Goal: Communication & Community: Participate in discussion

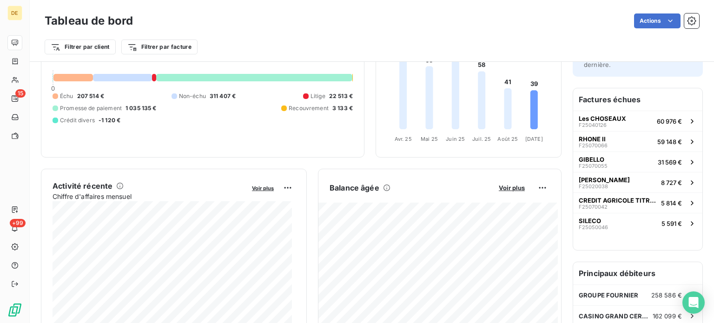
scroll to position [93, 0]
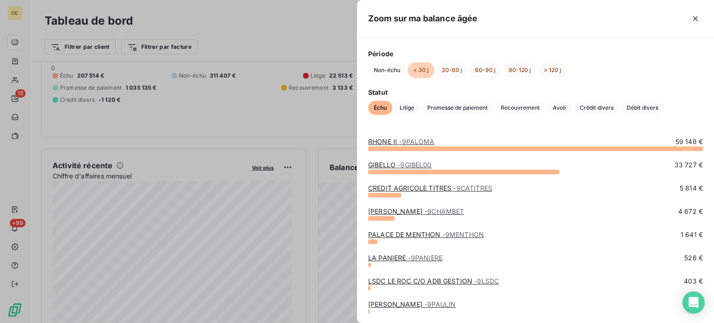
click at [303, 25] on div at bounding box center [357, 161] width 714 height 323
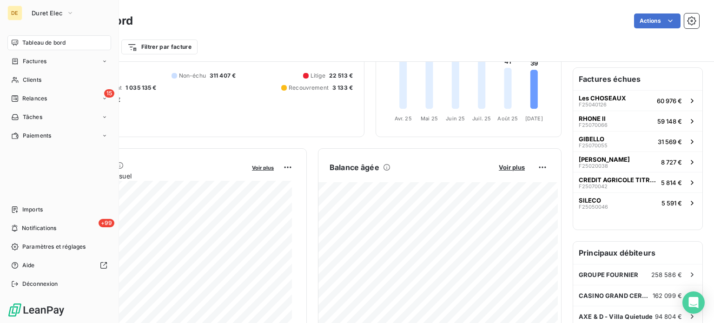
click at [16, 44] on icon at bounding box center [15, 43] width 7 height 6
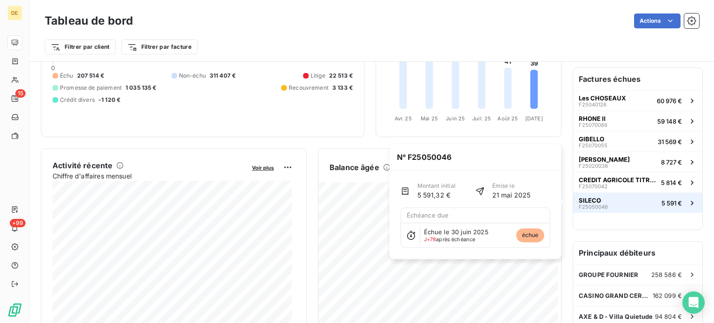
click at [662, 203] on span "5 591 €" at bounding box center [672, 202] width 20 height 7
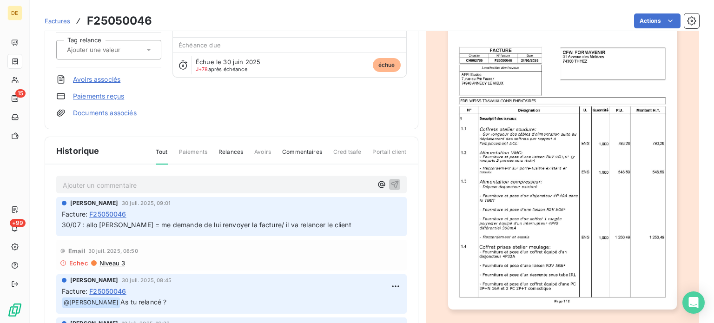
click at [162, 186] on p "Ajouter un commentaire ﻿" at bounding box center [218, 185] width 310 height 12
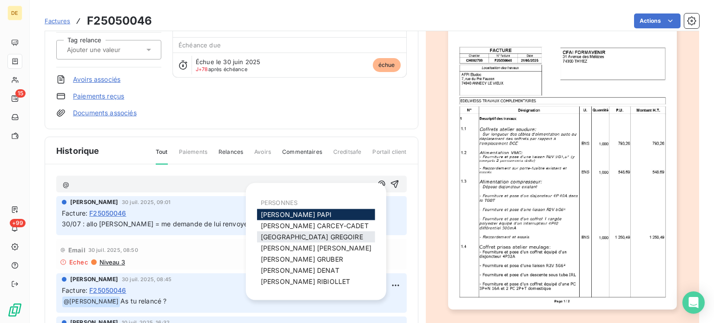
click at [311, 238] on span "[PERSON_NAME]" at bounding box center [312, 237] width 102 height 8
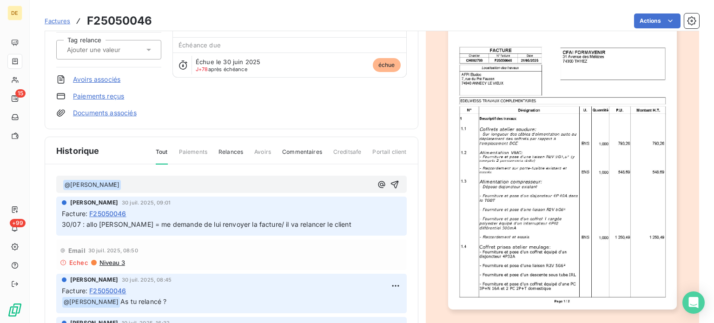
click at [203, 183] on p "﻿ @ [PERSON_NAME] ﻿ ﻿" at bounding box center [218, 184] width 310 height 11
drag, startPoint x: 252, startPoint y: 182, endPoint x: 54, endPoint y: 185, distance: 198.1
click at [54, 185] on div "﻿ @ [PERSON_NAME] ﻿ peux tu envoyer la LRAR [PERSON_NAME] [DATE] 09:01 Facture …" at bounding box center [231, 272] width 373 height 215
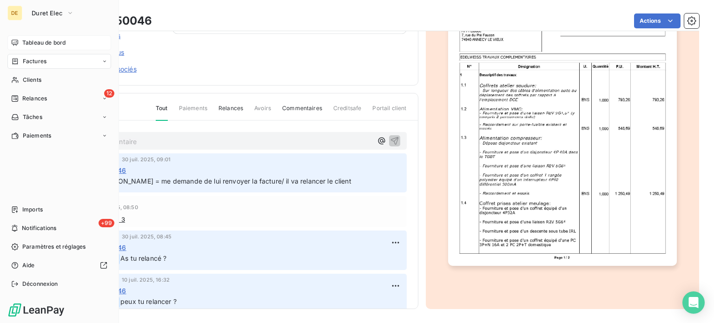
click at [17, 39] on icon at bounding box center [14, 42] width 7 height 7
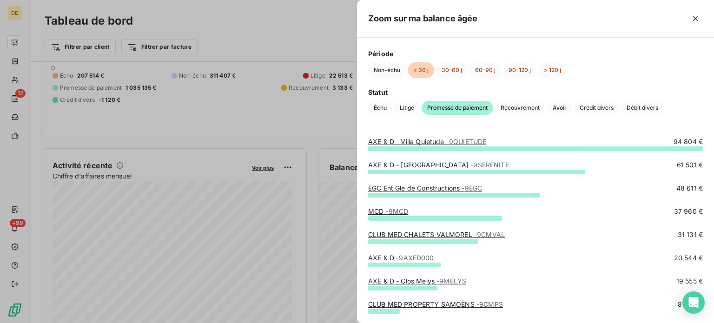
click at [297, 18] on div at bounding box center [357, 161] width 714 height 323
